Goal: Find specific page/section

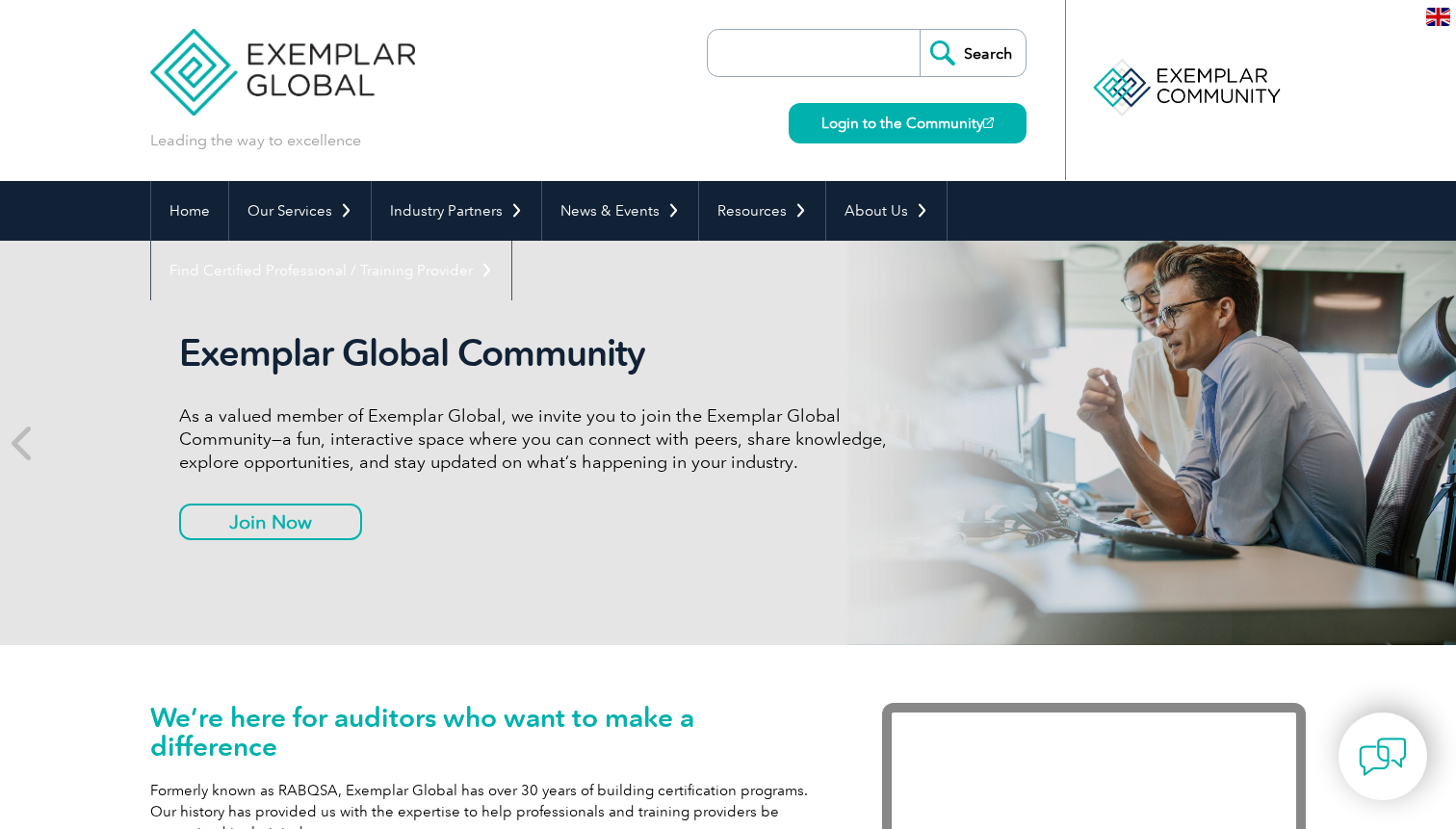
click at [797, 53] on input "search" at bounding box center [818, 53] width 202 height 47
type input "in-109097"
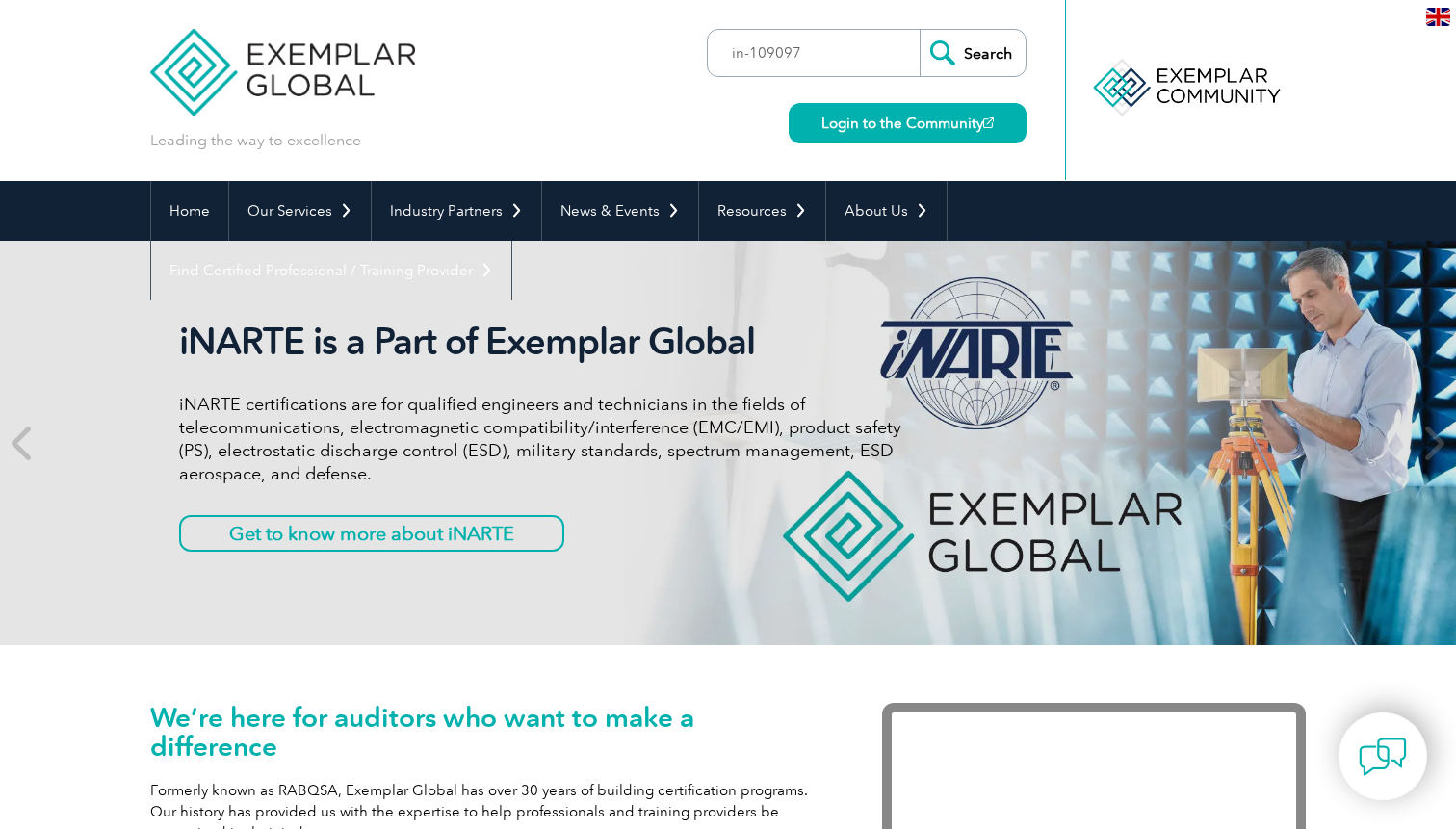
click at [996, 37] on input "Search" at bounding box center [972, 53] width 106 height 47
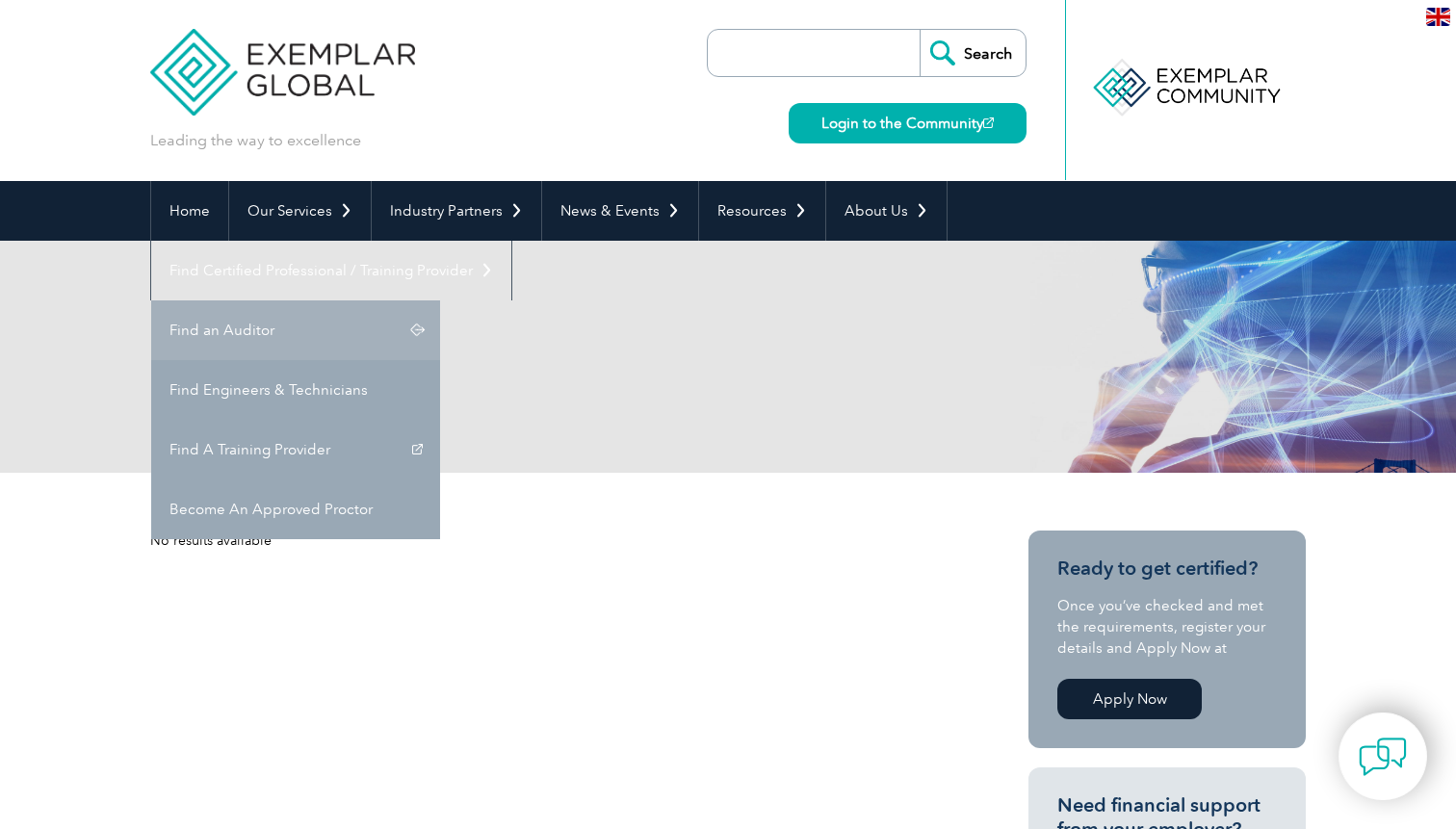
click at [440, 300] on link "Find an Auditor" at bounding box center [295, 330] width 289 height 59
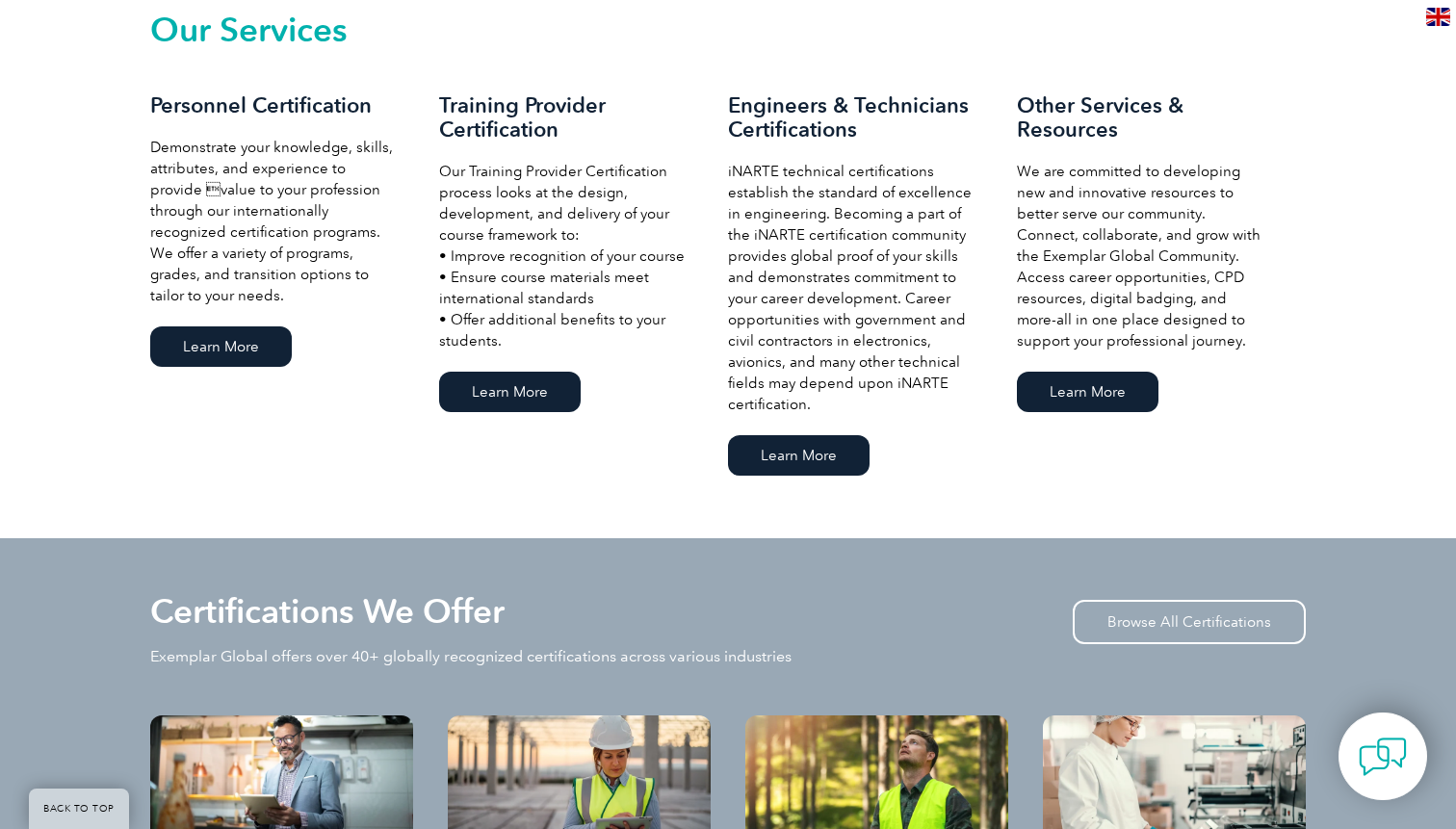
click at [746, 577] on div "Certifications We Offer Exemplar Global offers over 40+ globally recognized cer…" at bounding box center [727, 557] width 1155 height 39
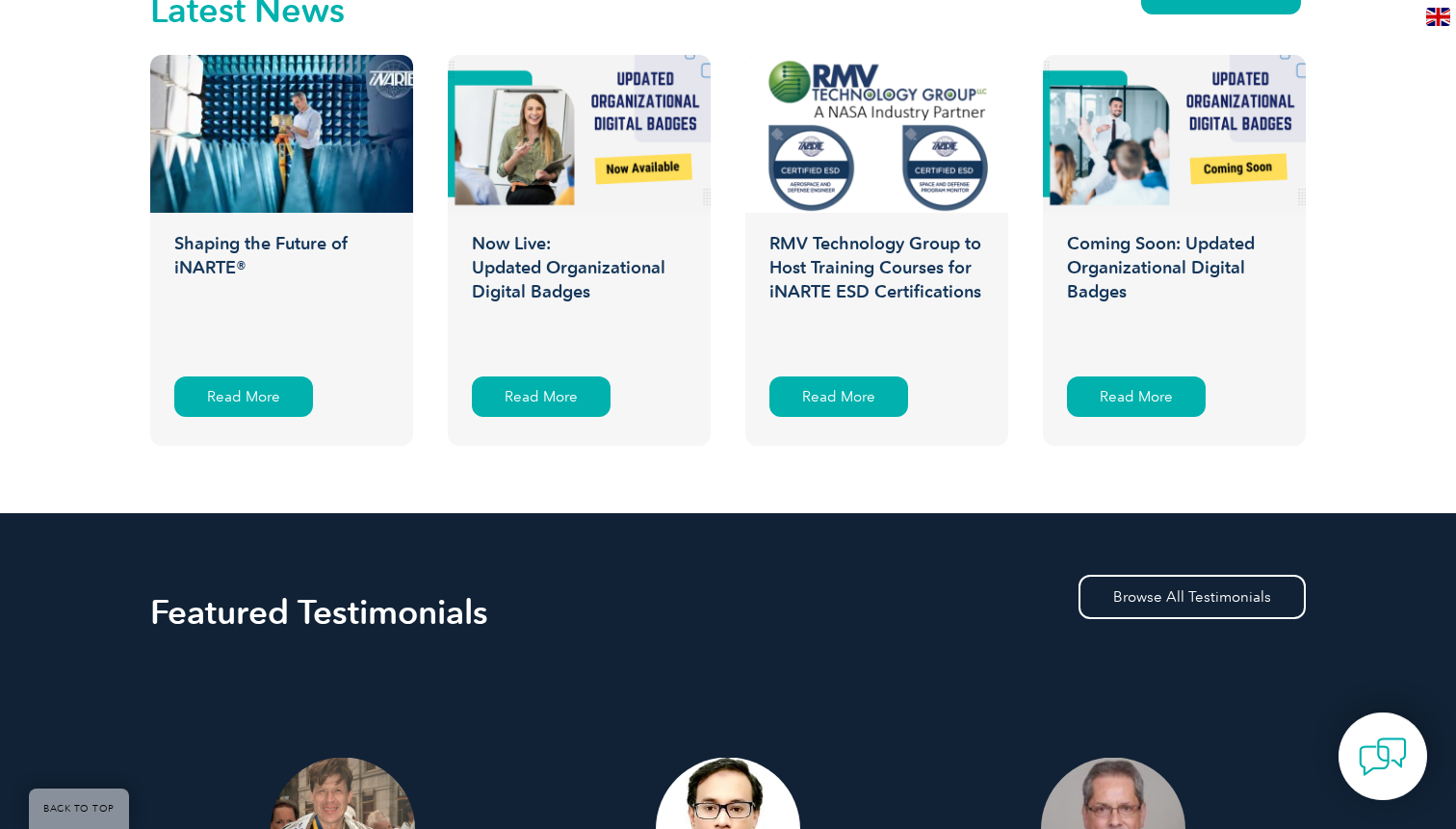
scroll to position [4445, 0]
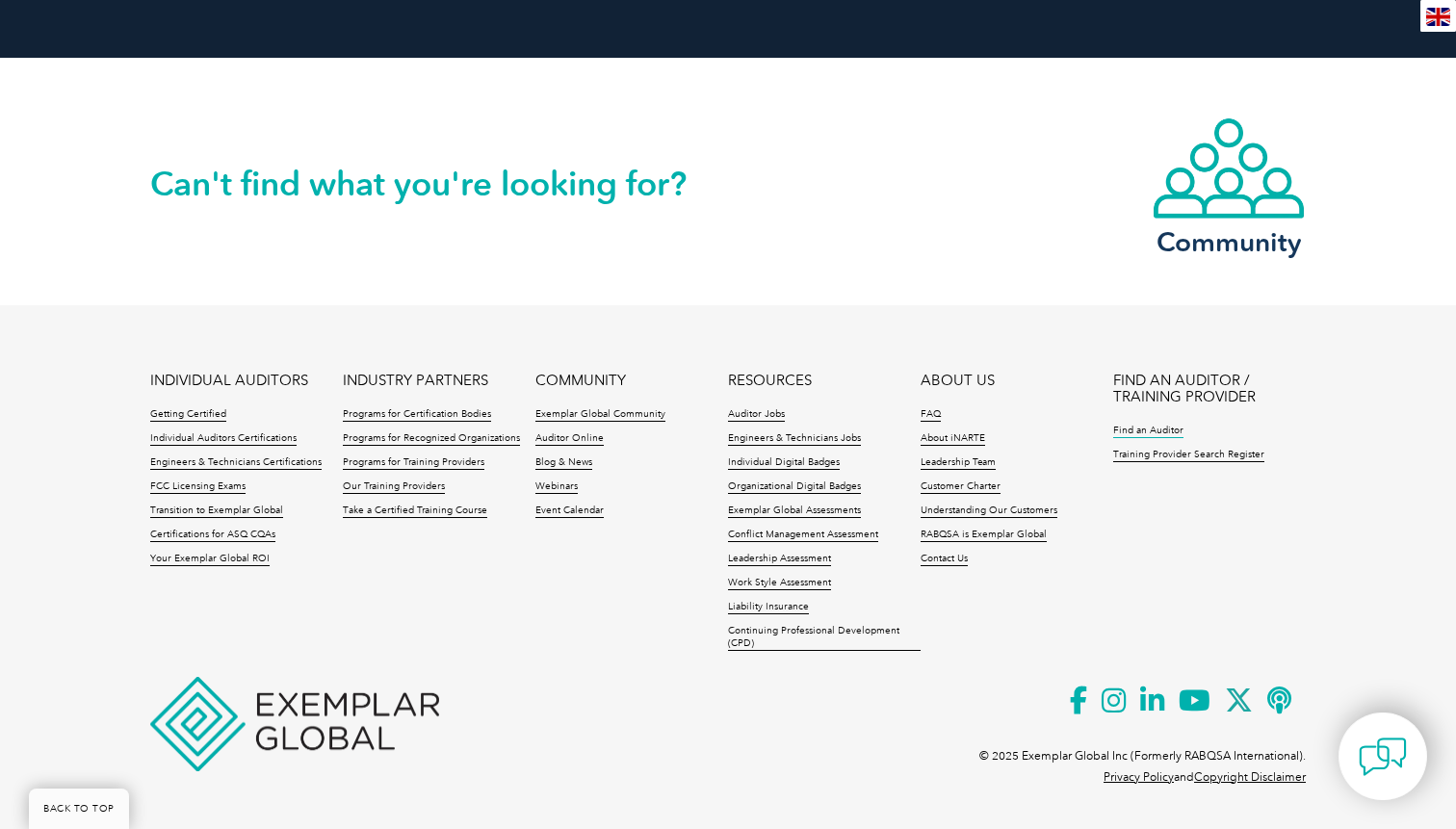
click at [1175, 430] on link "Find an Auditor" at bounding box center [1148, 431] width 70 height 14
